Goal: Task Accomplishment & Management: Manage account settings

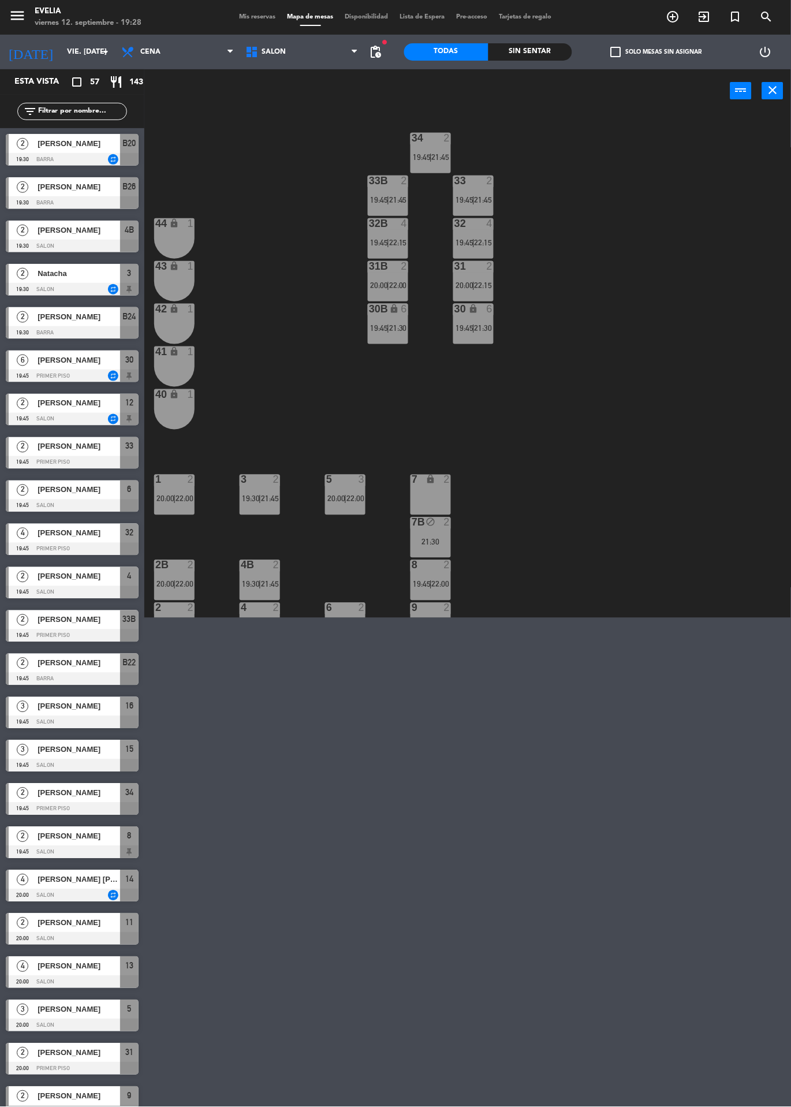
click at [629, 318] on div "34 2 19:45 | 21:45 33B 2 19:45 | 21:45 33 2 19:45 | 21:45 44 lock 1 32B 4 19:45…" at bounding box center [471, 365] width 639 height 505
click at [234, 17] on span "Mis reservas" at bounding box center [258, 17] width 48 height 6
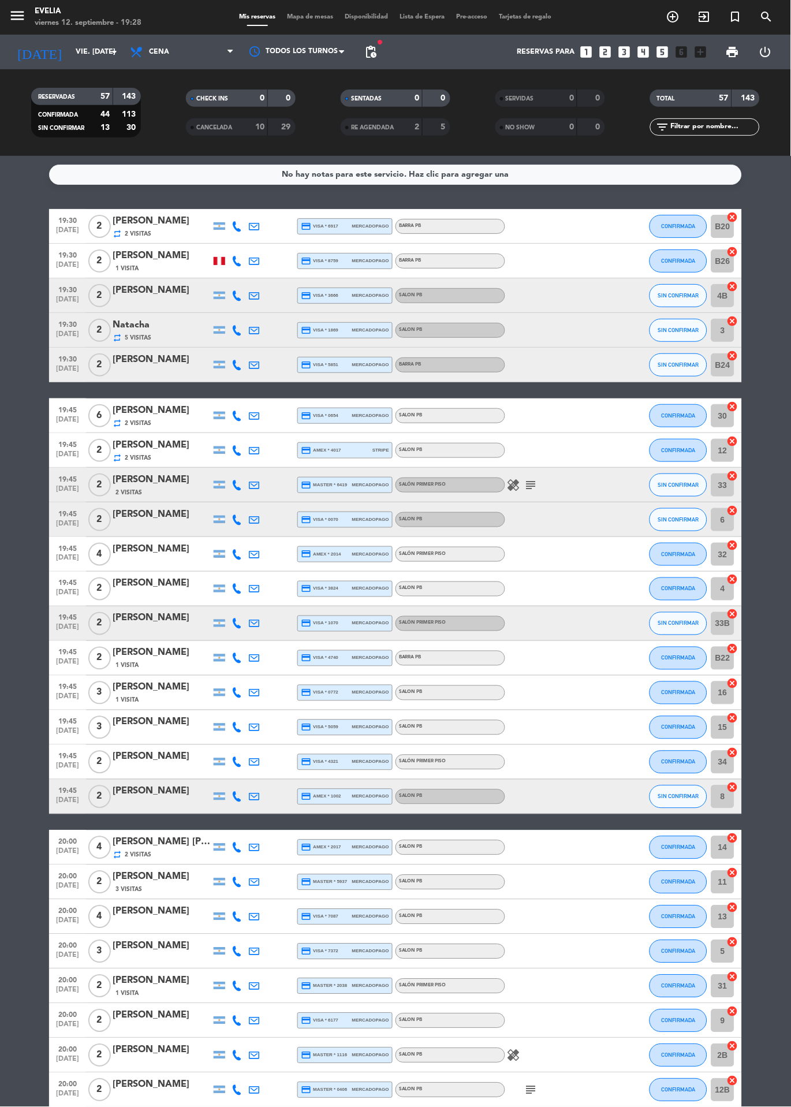
click at [373, 89] on div "SENTADAS 0 0" at bounding box center [396, 97] width 110 height 17
click at [371, 54] on span "pending_actions" at bounding box center [371, 52] width 14 height 14
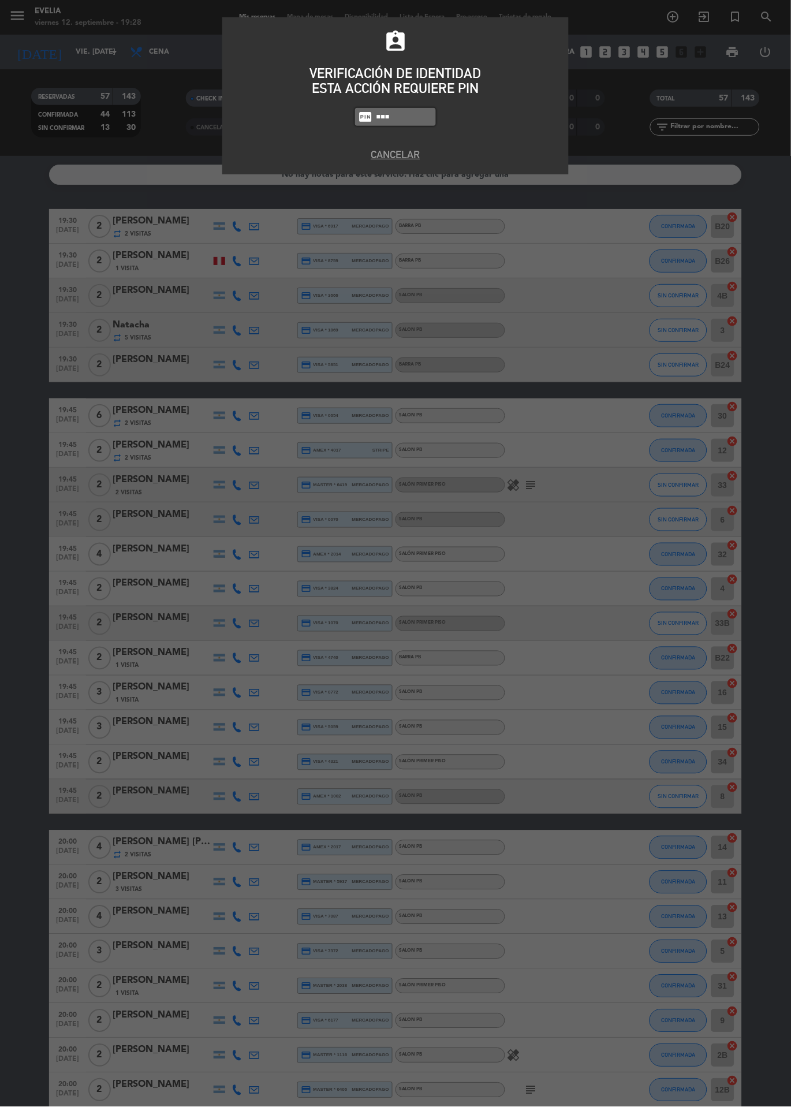
type input "6389"
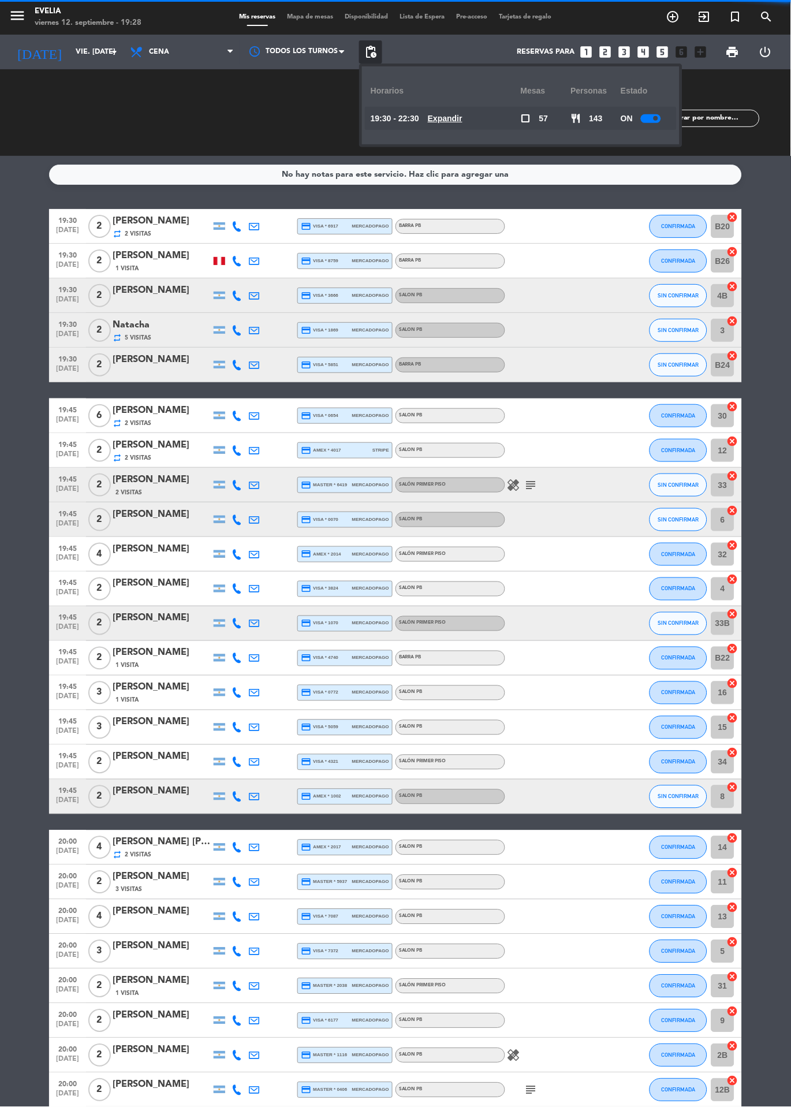
click at [655, 118] on span at bounding box center [656, 118] width 5 height 5
click at [327, 17] on span "Mapa de mesas" at bounding box center [311, 17] width 58 height 6
